Goal: Information Seeking & Learning: Check status

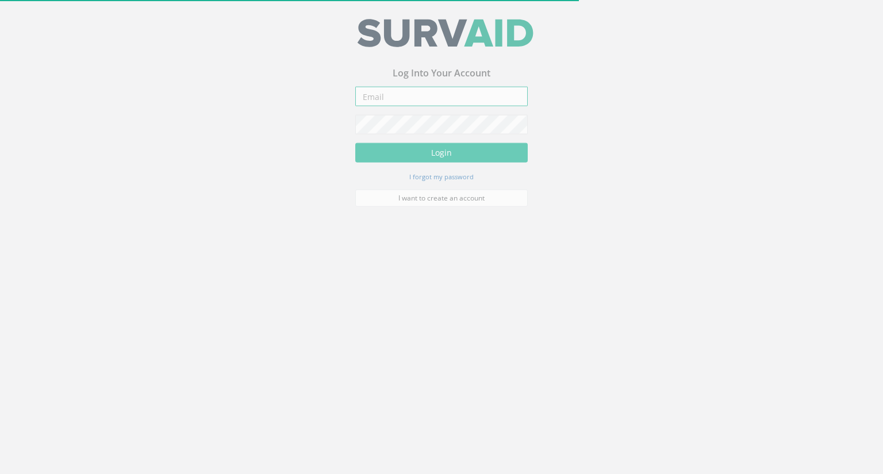
click at [408, 102] on input "email" at bounding box center [441, 101] width 173 height 20
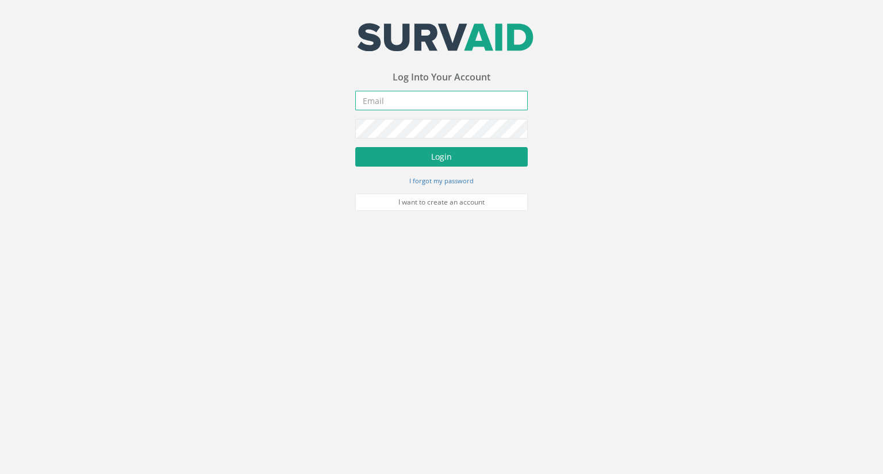
type input "[EMAIL_ADDRESS][DOMAIN_NAME]"
click at [441, 159] on button "Login" at bounding box center [441, 157] width 173 height 20
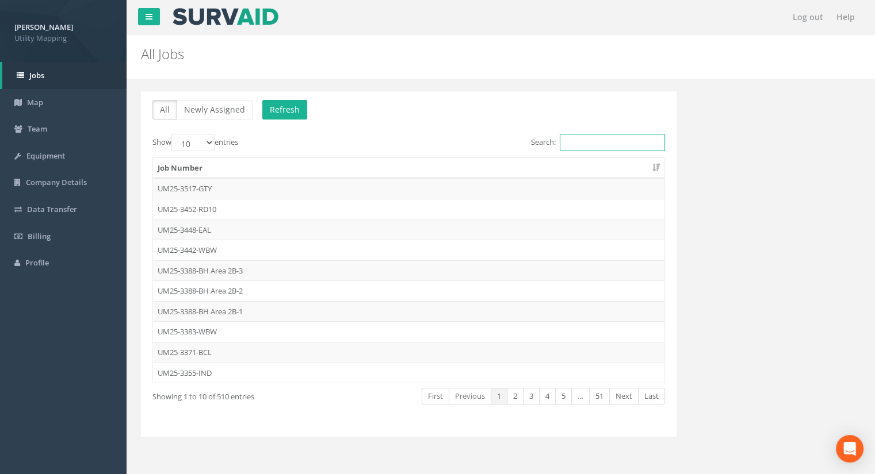
click at [568, 137] on input "Search:" at bounding box center [612, 142] width 105 height 17
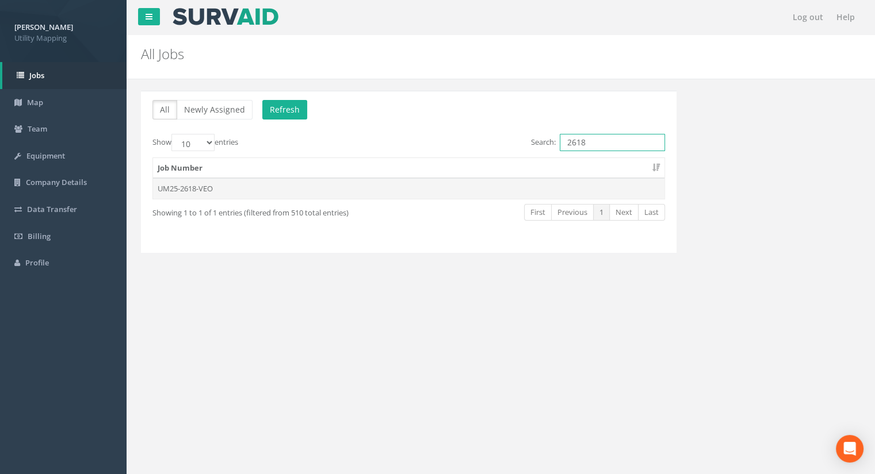
type input "2618"
click at [197, 189] on td "UM25-2618-VEO" at bounding box center [408, 188] width 511 height 21
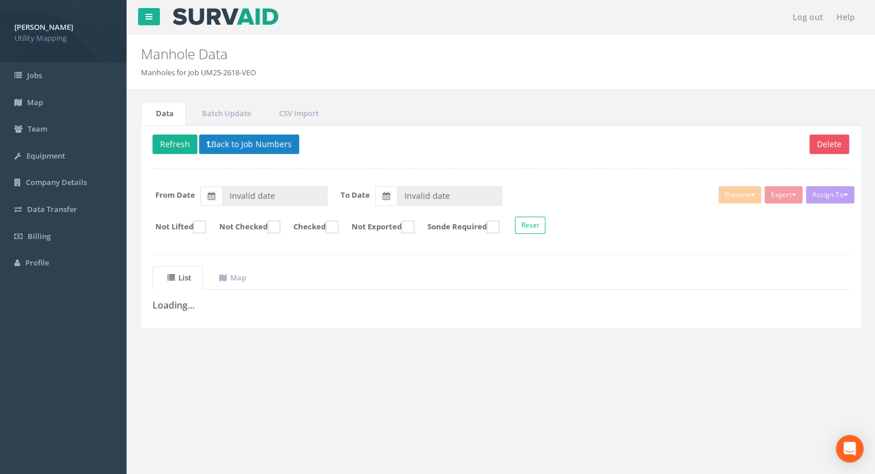
type input "[DATE]"
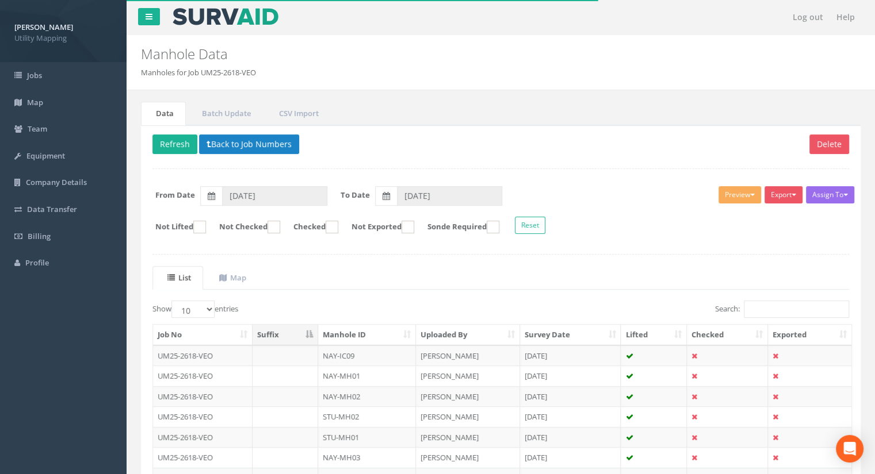
scroll to position [58, 0]
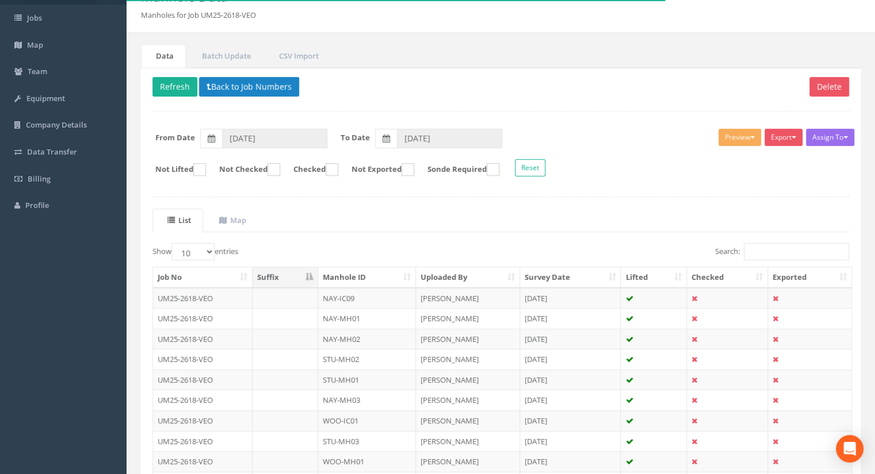
click at [364, 277] on th "Manhole ID" at bounding box center [367, 277] width 98 height 21
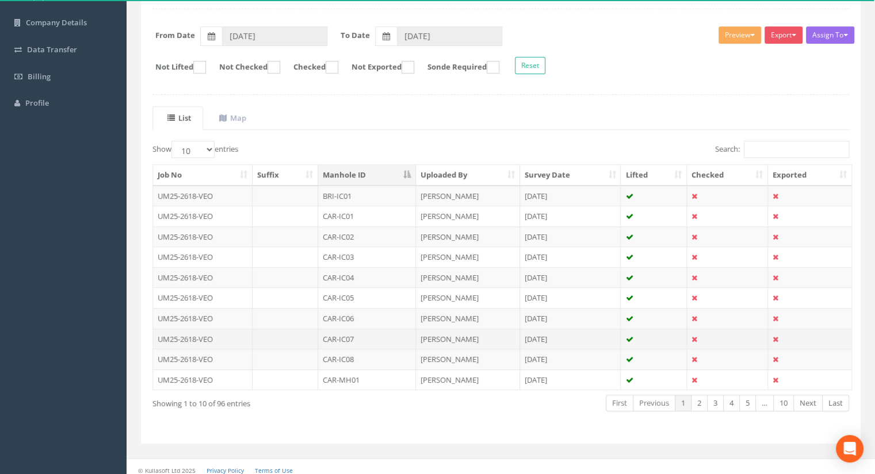
scroll to position [163, 0]
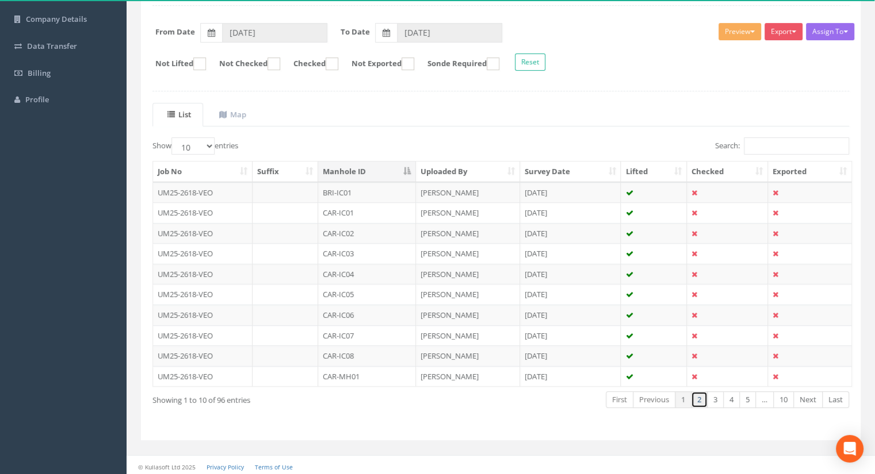
click at [700, 399] on link "2" at bounding box center [699, 400] width 17 height 17
click at [728, 399] on link "4" at bounding box center [731, 400] width 17 height 17
click at [683, 393] on link "1" at bounding box center [683, 400] width 17 height 17
click at [732, 399] on link "4" at bounding box center [731, 400] width 17 height 17
click at [744, 399] on link "5" at bounding box center [747, 400] width 17 height 17
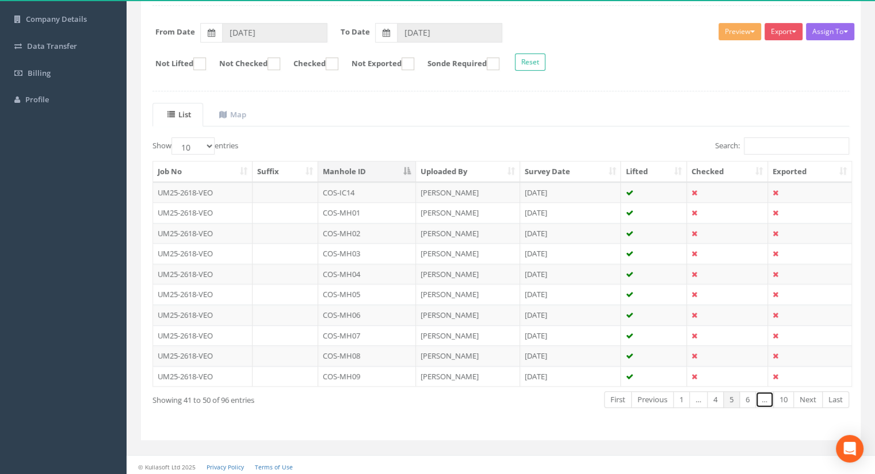
click at [760, 400] on link "…" at bounding box center [764, 400] width 18 height 17
click at [787, 400] on link "10" at bounding box center [783, 400] width 21 height 17
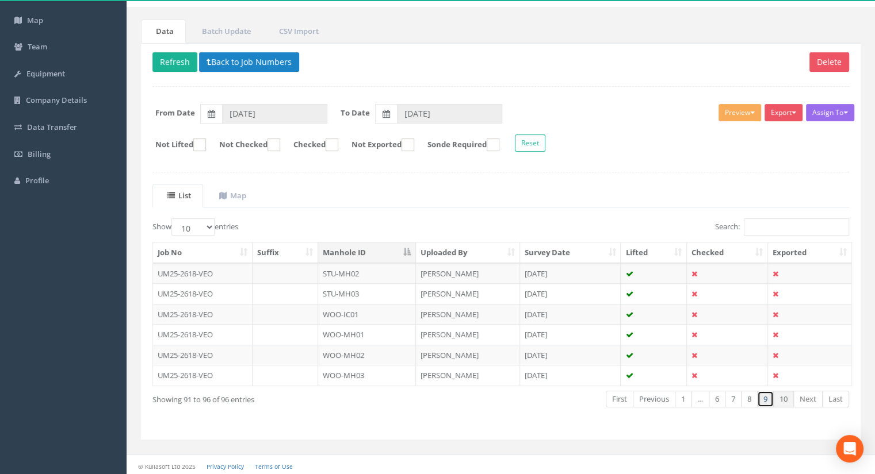
click at [768, 397] on link "9" at bounding box center [765, 399] width 17 height 17
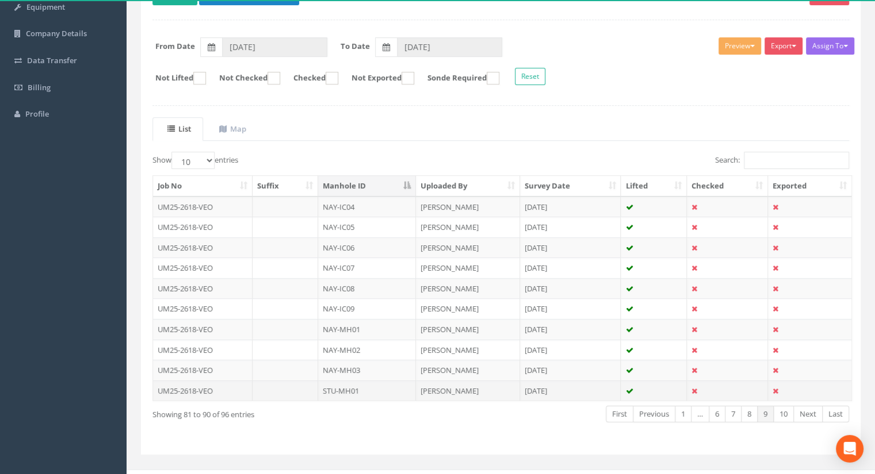
scroll to position [163, 0]
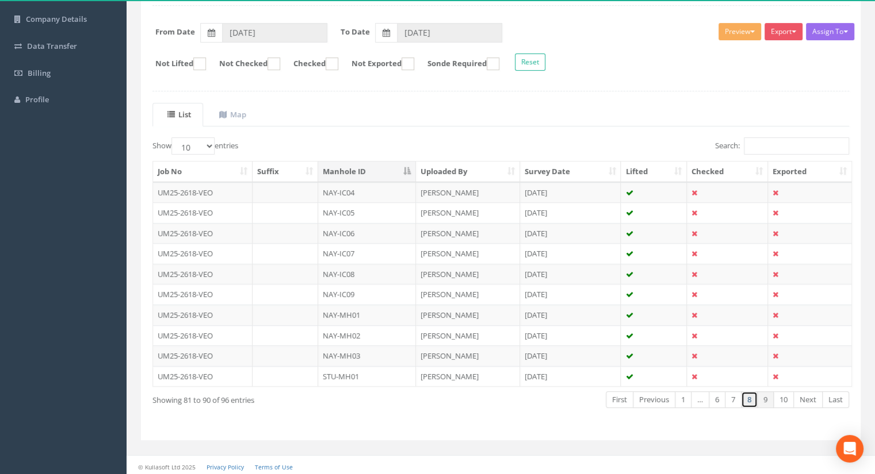
click at [745, 395] on link "8" at bounding box center [749, 400] width 17 height 17
click at [737, 397] on link "7" at bounding box center [733, 400] width 17 height 17
click at [722, 401] on link "6" at bounding box center [717, 400] width 17 height 17
click at [649, 395] on link "Previous" at bounding box center [652, 400] width 43 height 17
click at [560, 395] on div "First Previous 1 … 4 5 6 … 10 Next Last" at bounding box center [649, 401] width 399 height 21
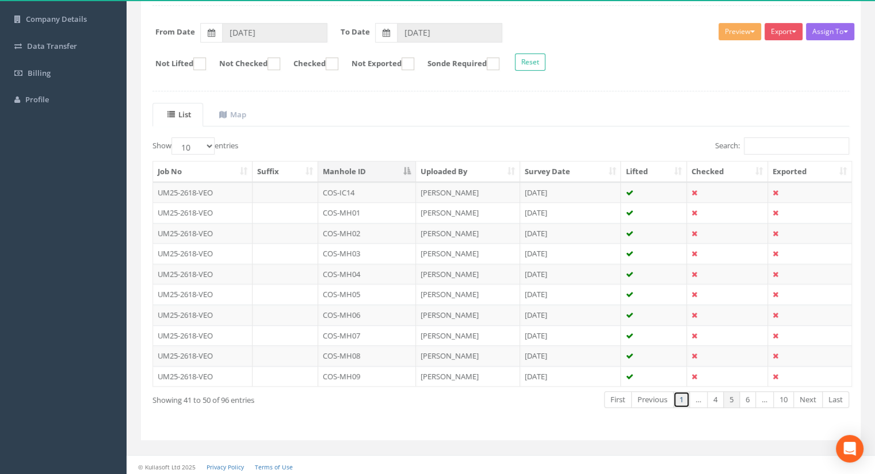
click at [680, 400] on link "1" at bounding box center [681, 400] width 17 height 17
click at [708, 401] on link "3" at bounding box center [715, 400] width 17 height 17
click at [726, 395] on link "4" at bounding box center [731, 400] width 17 height 17
click at [681, 397] on link "1" at bounding box center [683, 400] width 17 height 17
click at [368, 166] on th "Manhole ID" at bounding box center [367, 172] width 98 height 21
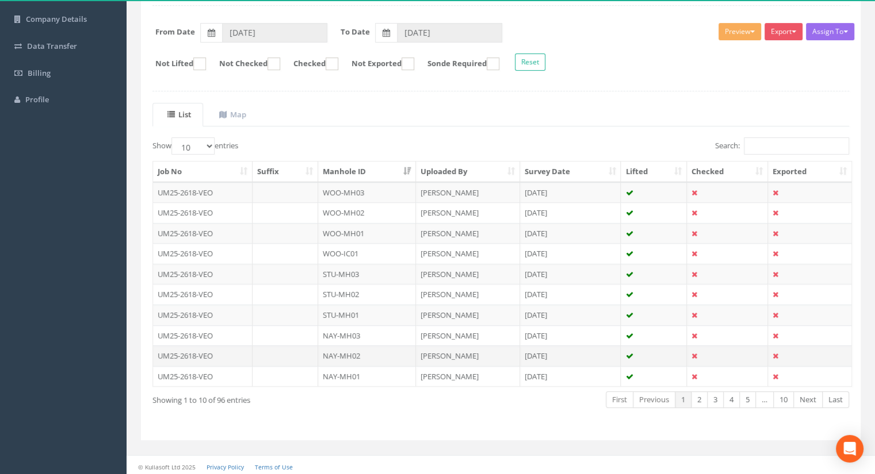
click at [345, 350] on td "NAY-MH02" at bounding box center [367, 356] width 98 height 21
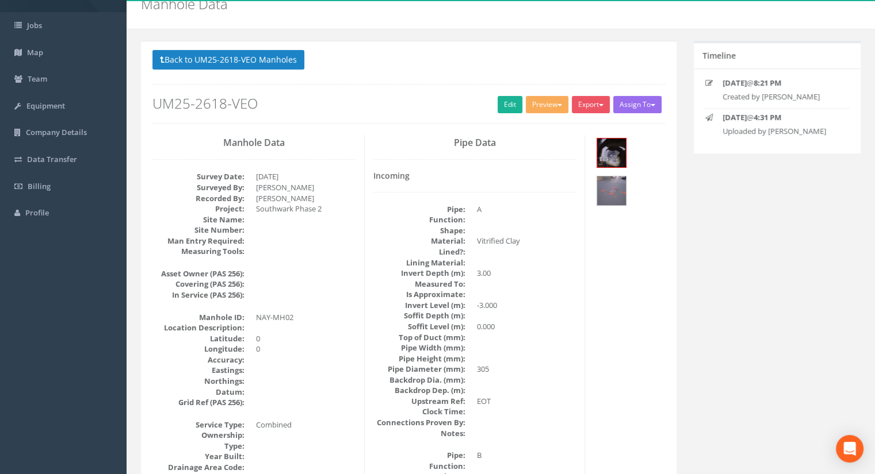
scroll to position [58, 0]
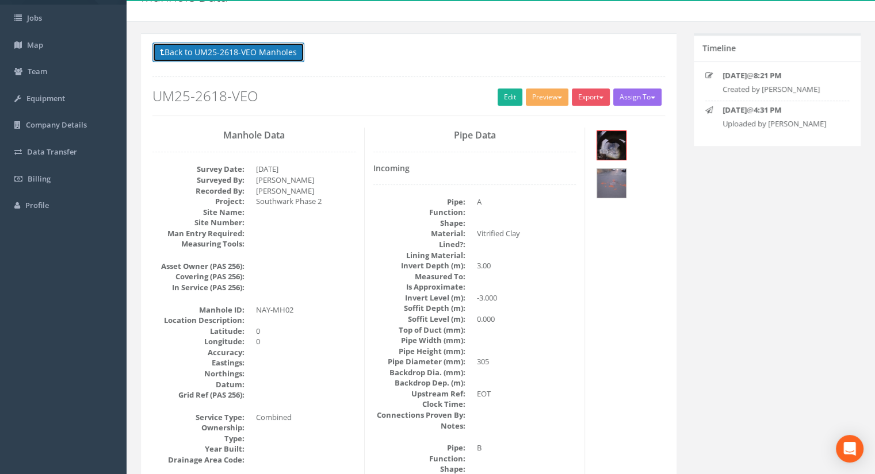
click at [255, 52] on button "Back to UM25-2618-VEO Manholes" at bounding box center [228, 53] width 152 height 20
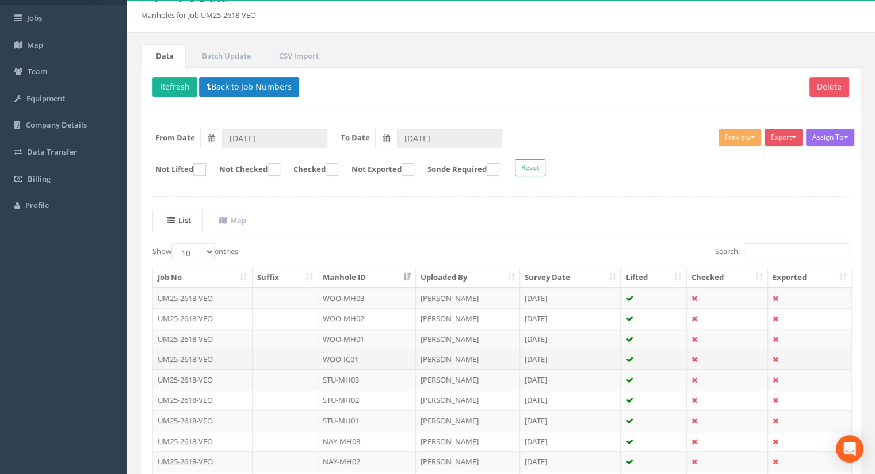
scroll to position [163, 0]
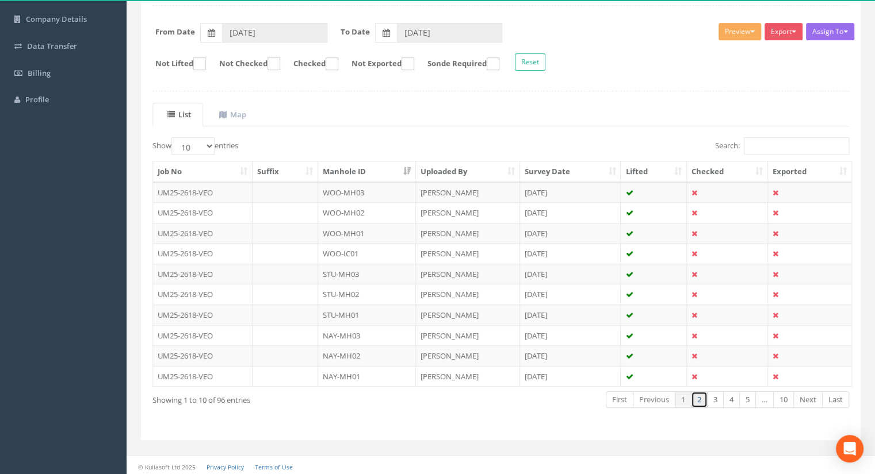
click at [701, 396] on link "2" at bounding box center [699, 400] width 17 height 17
click at [716, 395] on link "3" at bounding box center [715, 400] width 17 height 17
click at [730, 397] on link "4" at bounding box center [731, 400] width 17 height 17
click at [742, 396] on link "5" at bounding box center [747, 400] width 17 height 17
click at [362, 281] on td "CUL-MH01" at bounding box center [367, 274] width 98 height 21
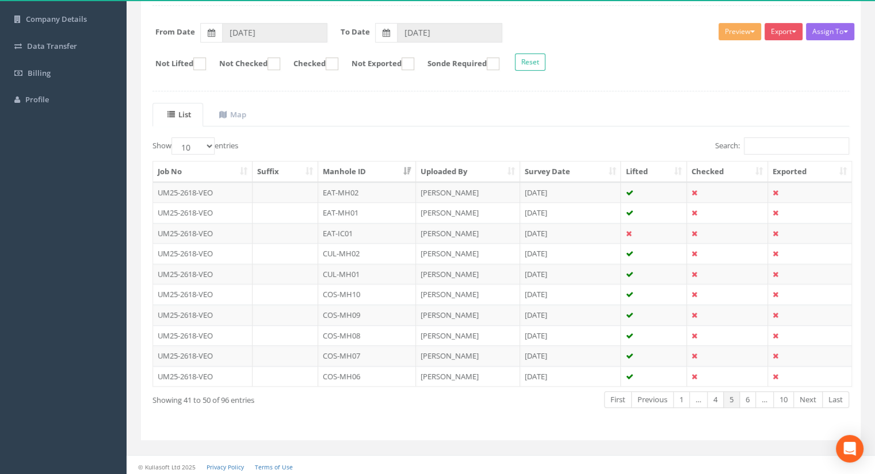
scroll to position [0, 0]
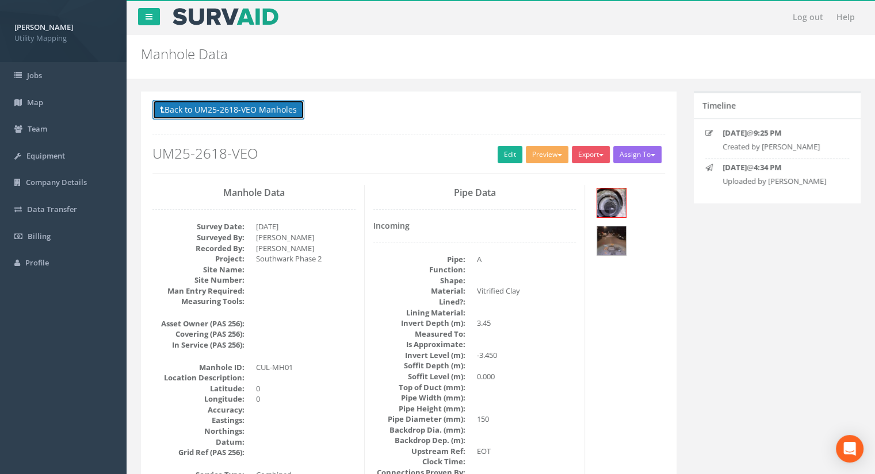
click at [250, 112] on button "Back to UM25-2618-VEO Manholes" at bounding box center [228, 110] width 152 height 20
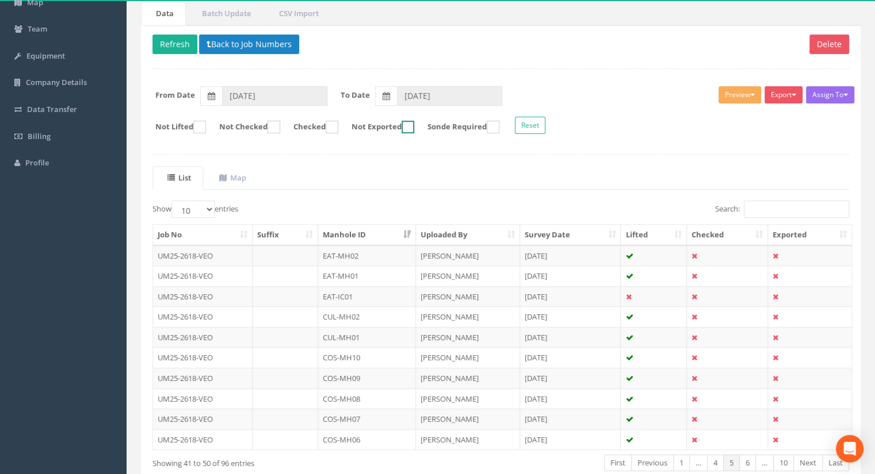
scroll to position [115, 0]
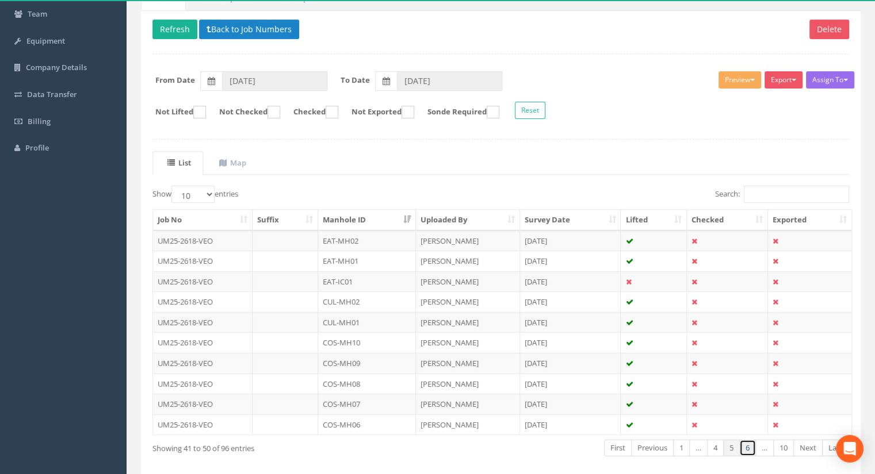
click at [750, 445] on link "6" at bounding box center [747, 448] width 17 height 17
